Goal: Transaction & Acquisition: Purchase product/service

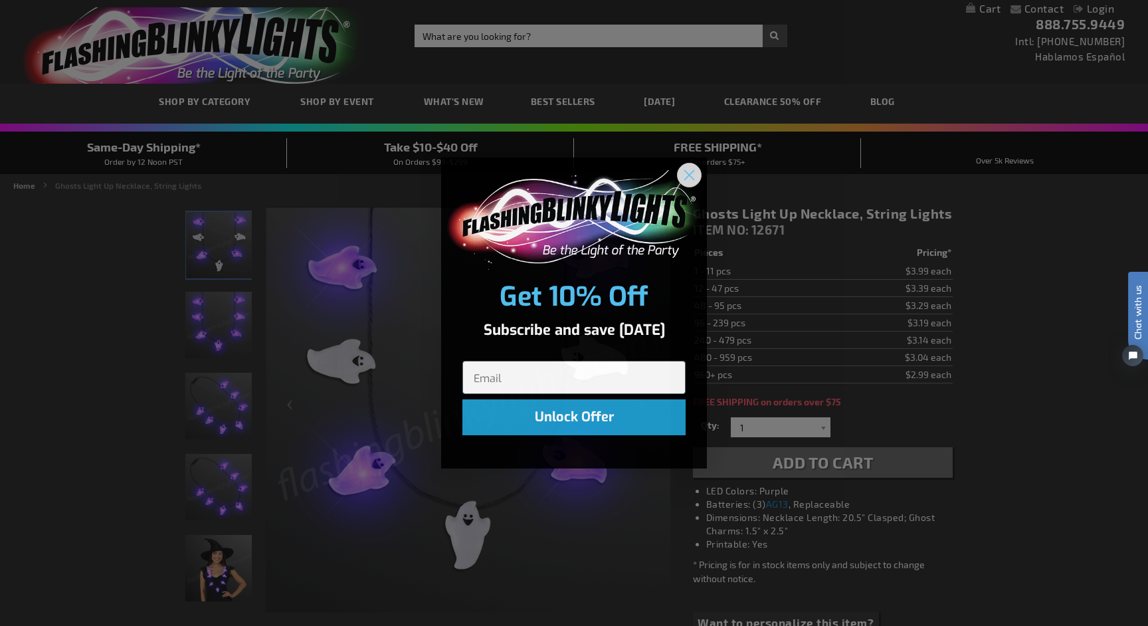
click at [692, 176] on circle "Close dialog" at bounding box center [689, 174] width 22 height 22
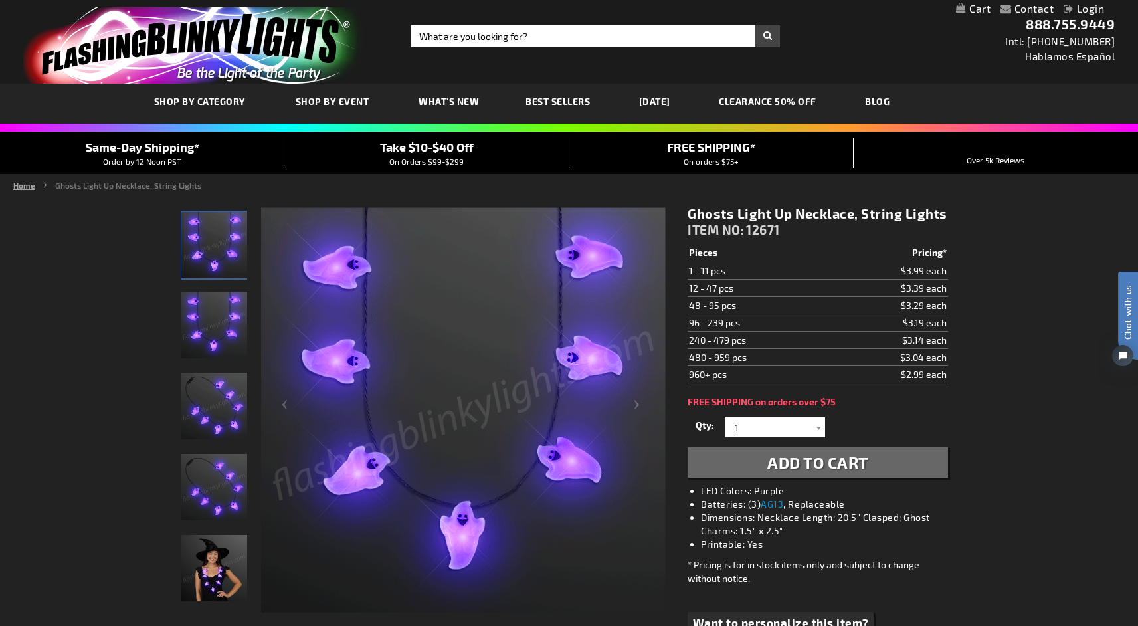
click at [27, 189] on link "Home" at bounding box center [24, 185] width 22 height 9
click at [545, 40] on input "Search" at bounding box center [595, 36] width 369 height 23
type input "light up necklace"
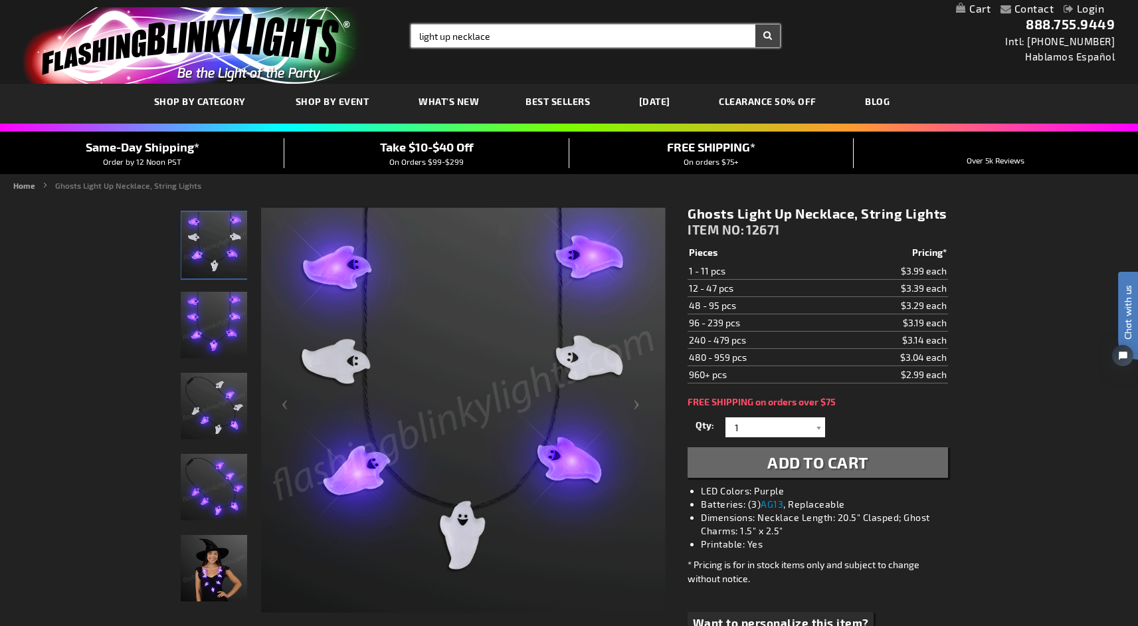
click at [767, 36] on button "Search" at bounding box center [767, 36] width 25 height 23
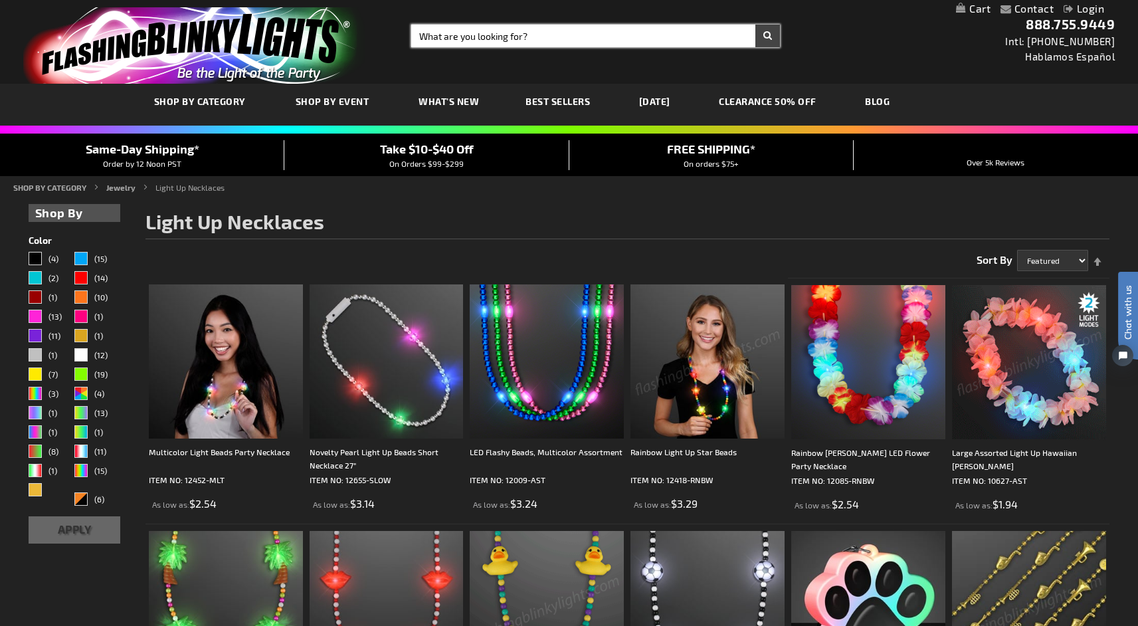
click at [537, 36] on input "Search" at bounding box center [595, 36] width 369 height 23
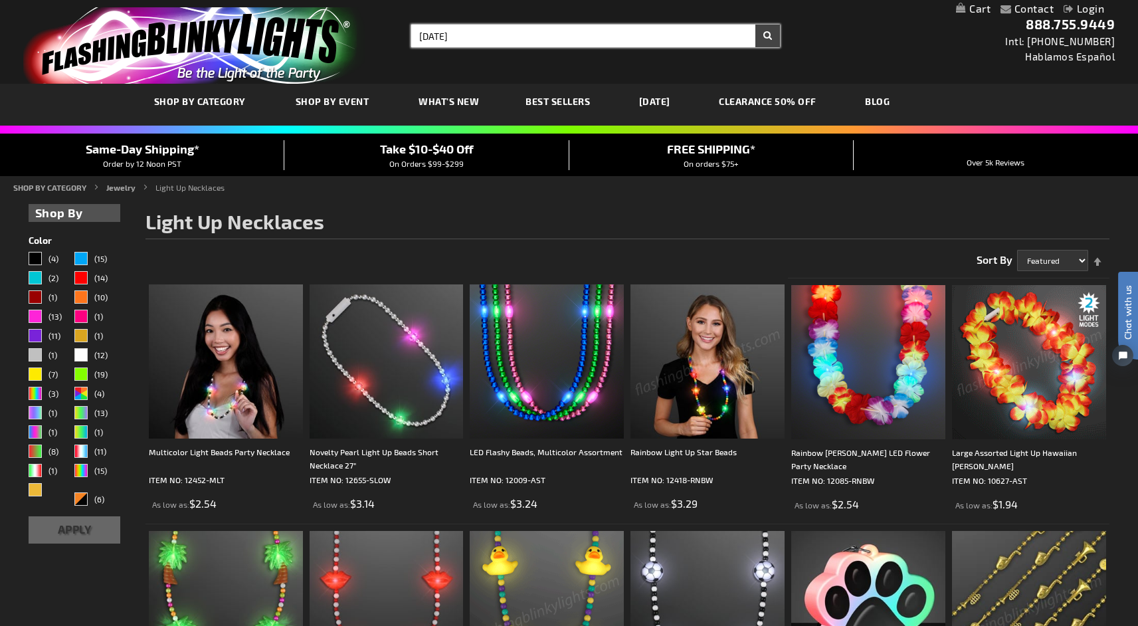
type input "halloween"
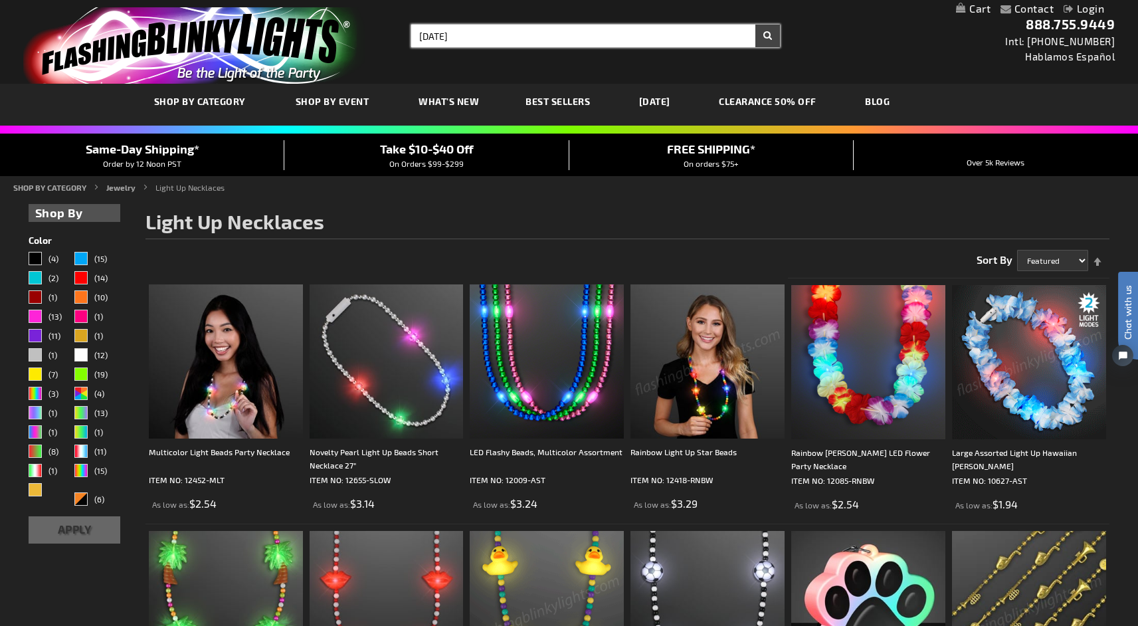
click at [767, 36] on button "Search" at bounding box center [767, 36] width 25 height 23
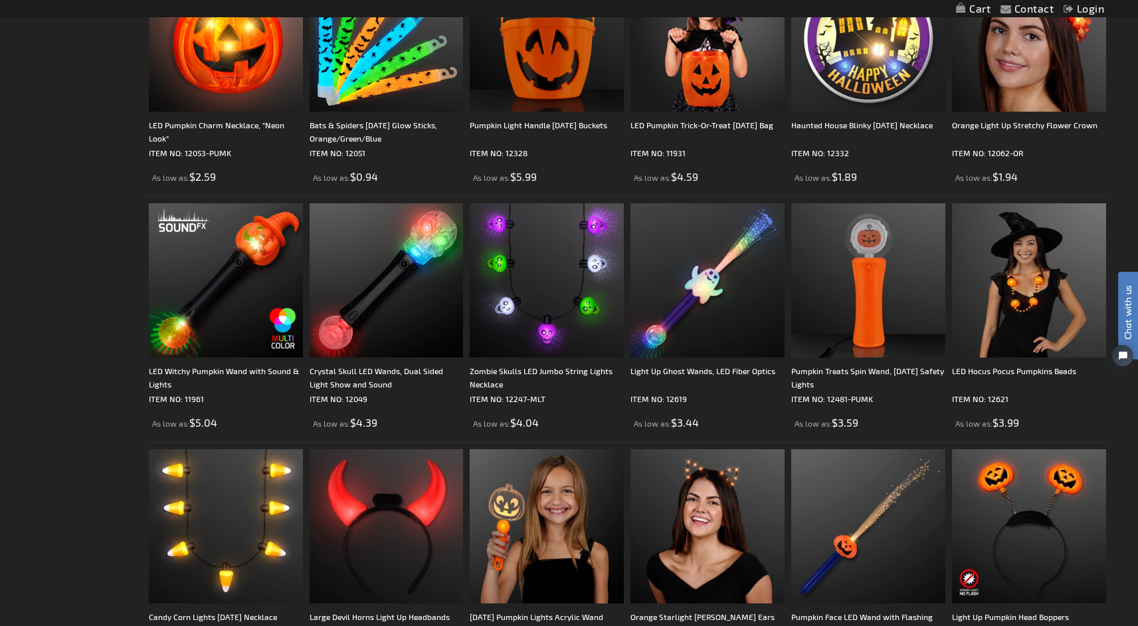
scroll to position [1093, 0]
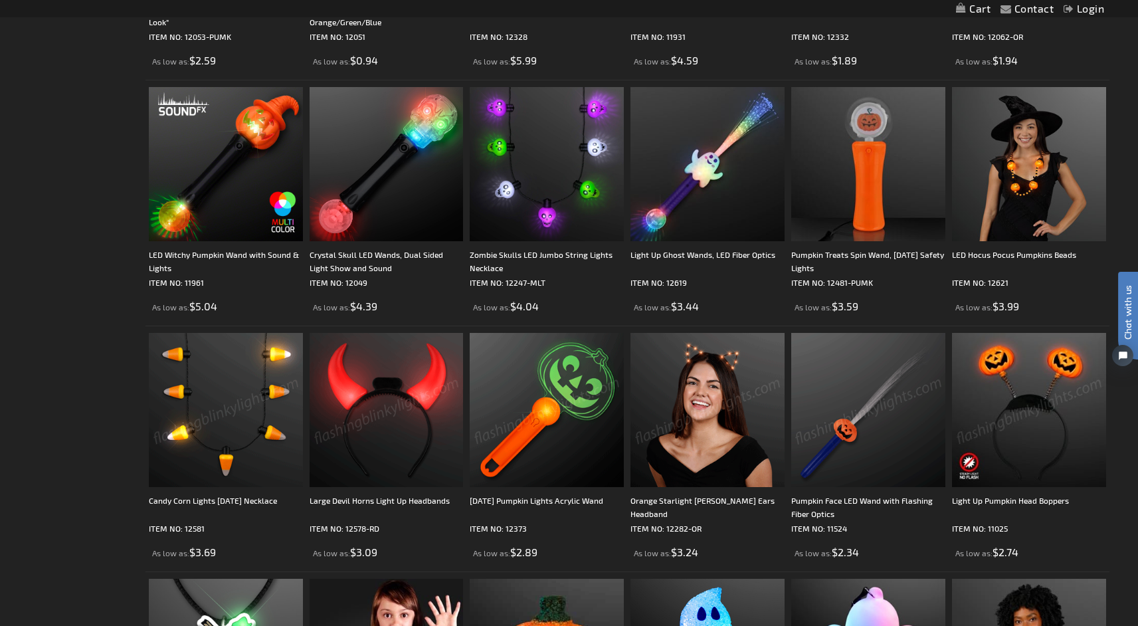
click at [235, 414] on img at bounding box center [226, 410] width 154 height 154
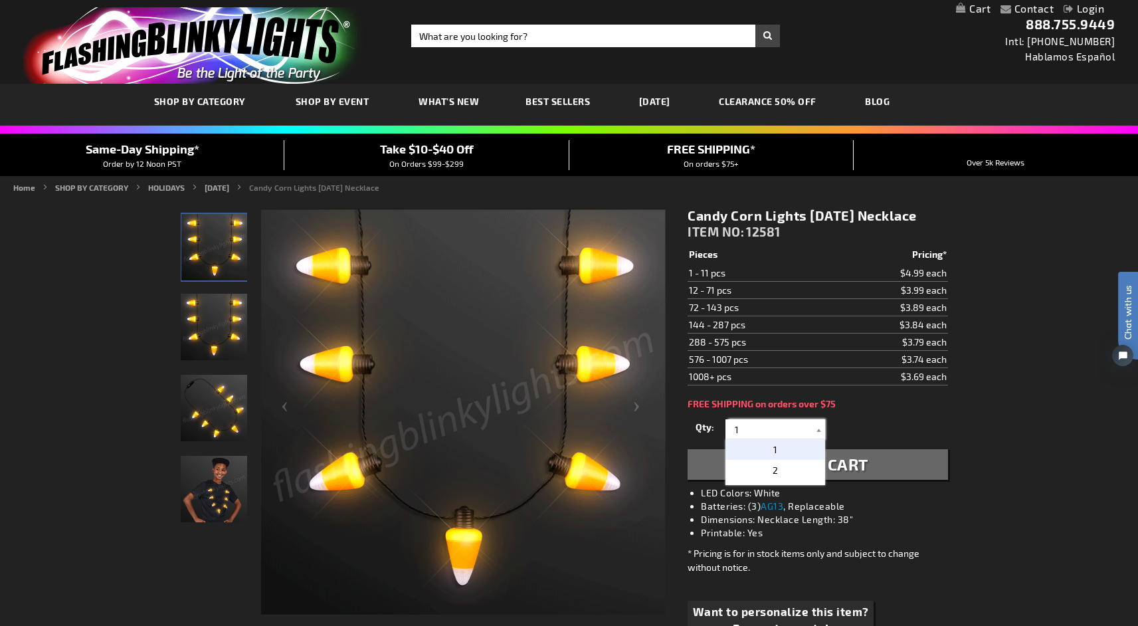
drag, startPoint x: 736, startPoint y: 427, endPoint x: 709, endPoint y: 422, distance: 27.8
click at [710, 422] on div "Qty 1 2 3 4 5 6 7 8 9 10 11 12 24 36 48 60 72 84 96 108 120 132 144 156 168" at bounding box center [818, 429] width 260 height 27
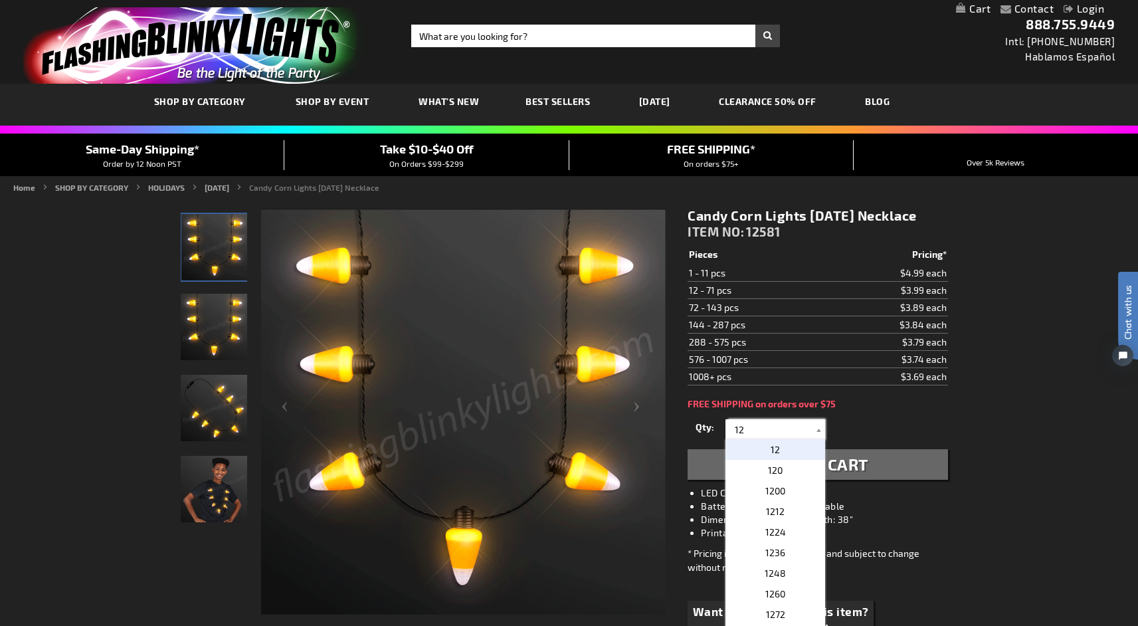
type input "12"
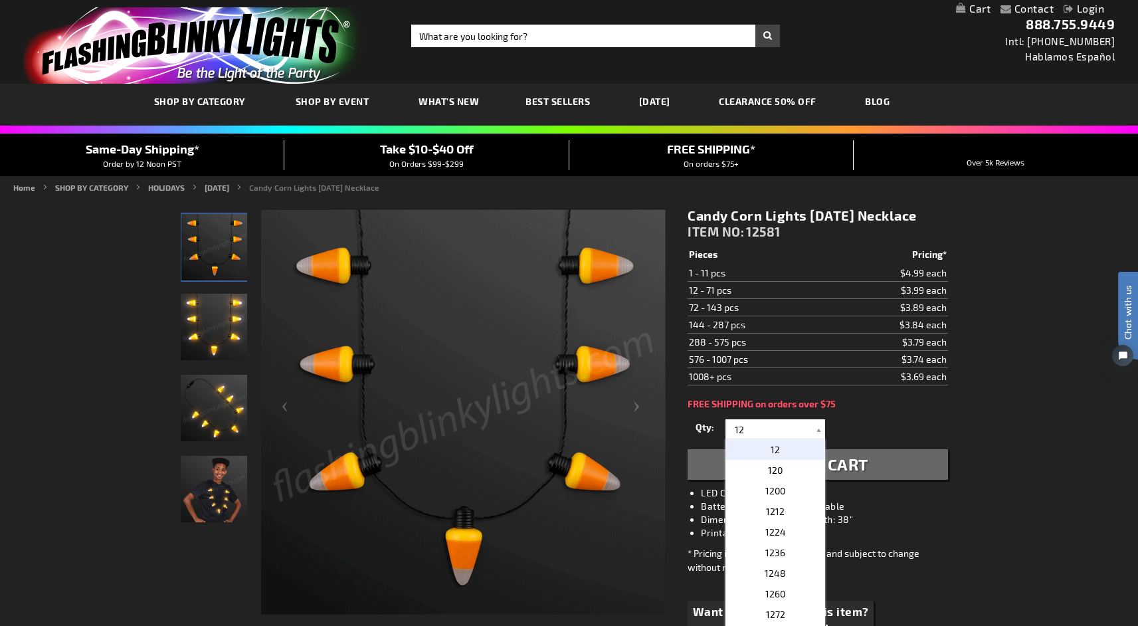
click at [934, 423] on div "Qty 1 2 3 4 5 6 7 8 9 10 11 12 24 36 48 60 72 84 96 108 120 132 144 156 168" at bounding box center [818, 429] width 260 height 27
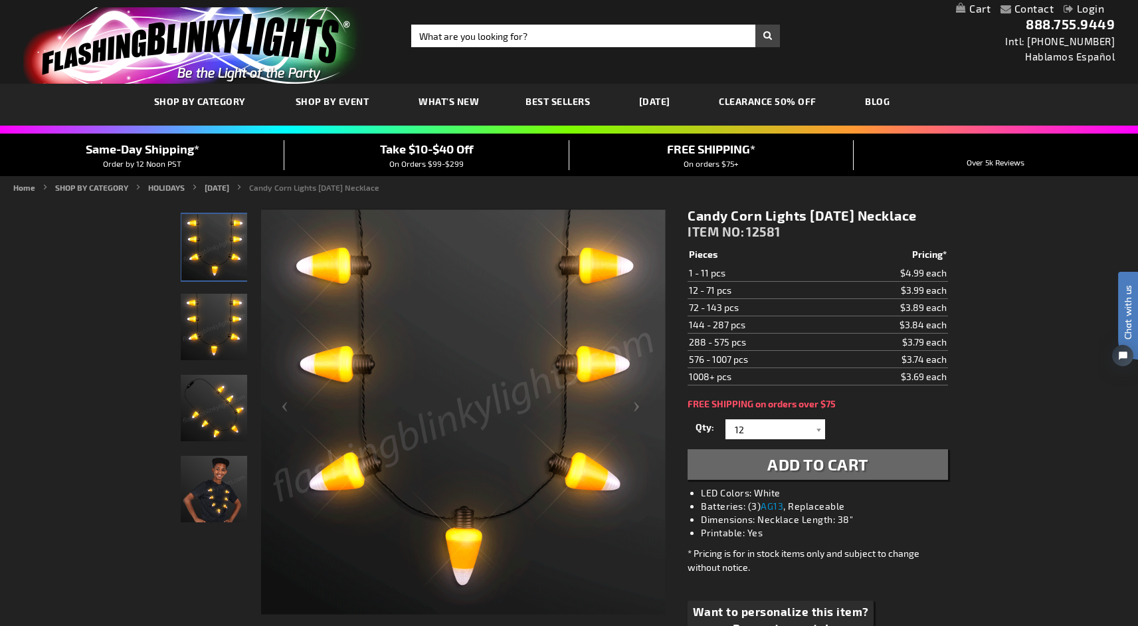
click at [870, 458] on button "Add to Cart" at bounding box center [818, 464] width 260 height 31
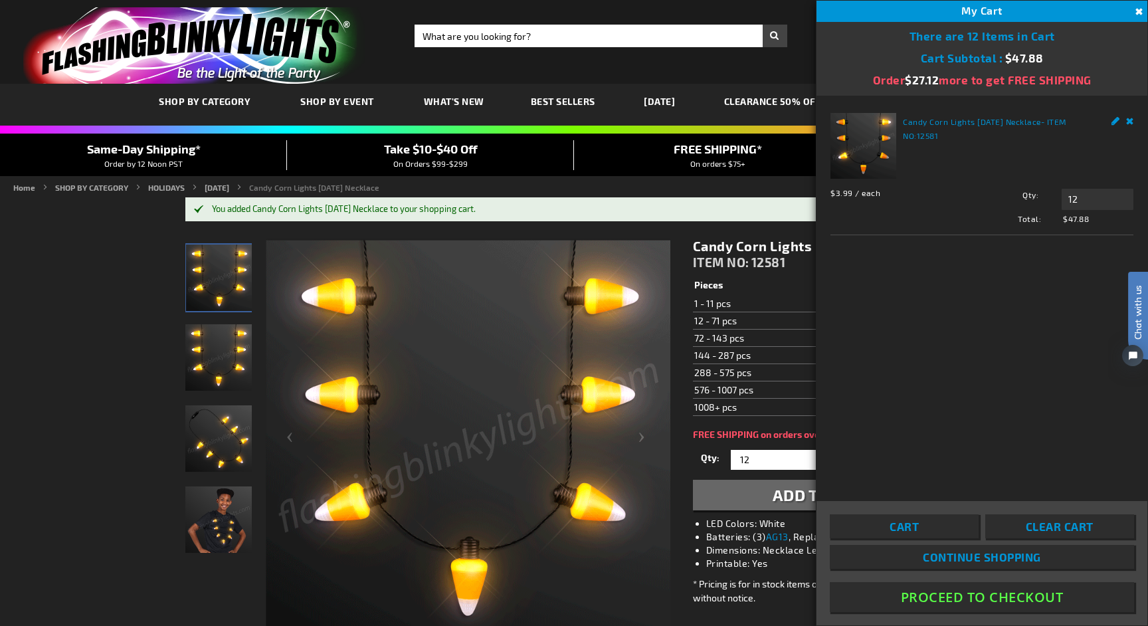
click at [1137, 11] on button "Close" at bounding box center [1137, 12] width 15 height 15
